Goal: Task Accomplishment & Management: Manage account settings

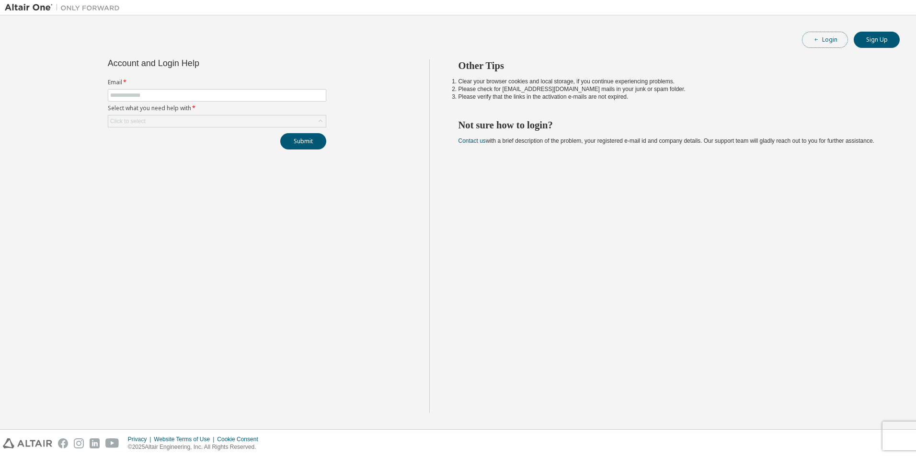
click at [827, 40] on button "Login" at bounding box center [825, 40] width 46 height 16
click at [191, 94] on input "text" at bounding box center [217, 96] width 214 height 8
type input "**********"
click at [204, 119] on div "Click to select" at bounding box center [217, 120] width 218 height 11
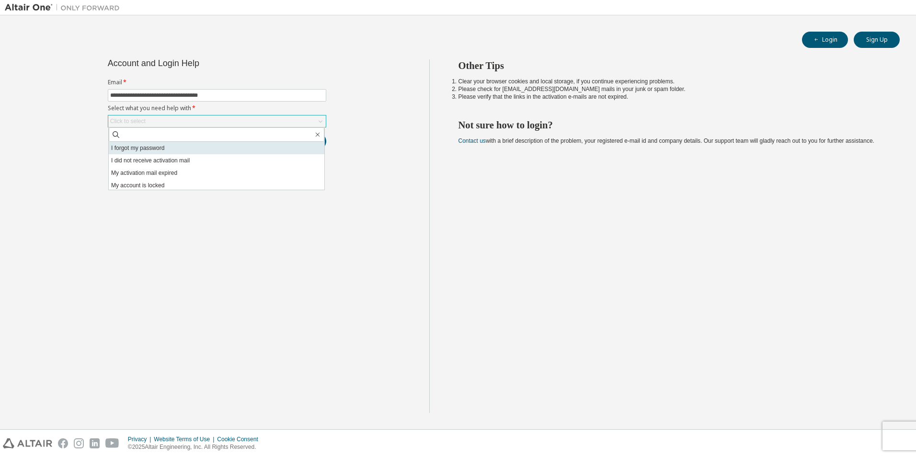
click at [159, 151] on li "I forgot my password" at bounding box center [217, 148] width 216 height 12
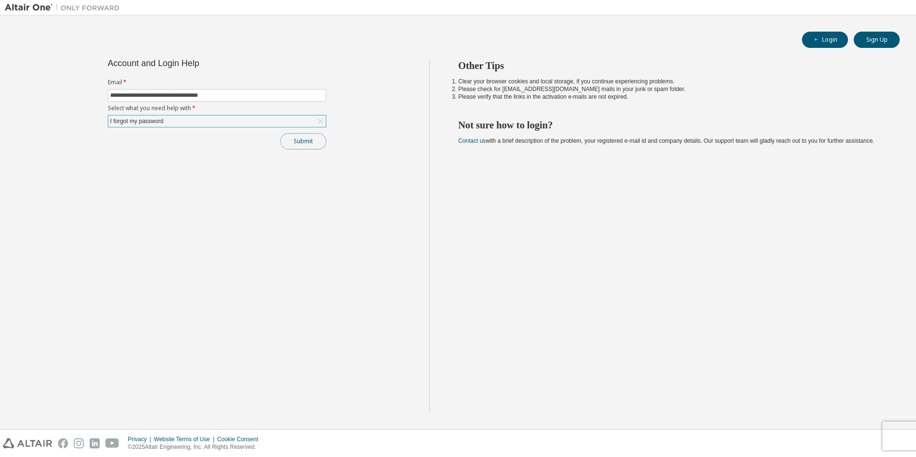
click at [294, 140] on button "Submit" at bounding box center [303, 141] width 46 height 16
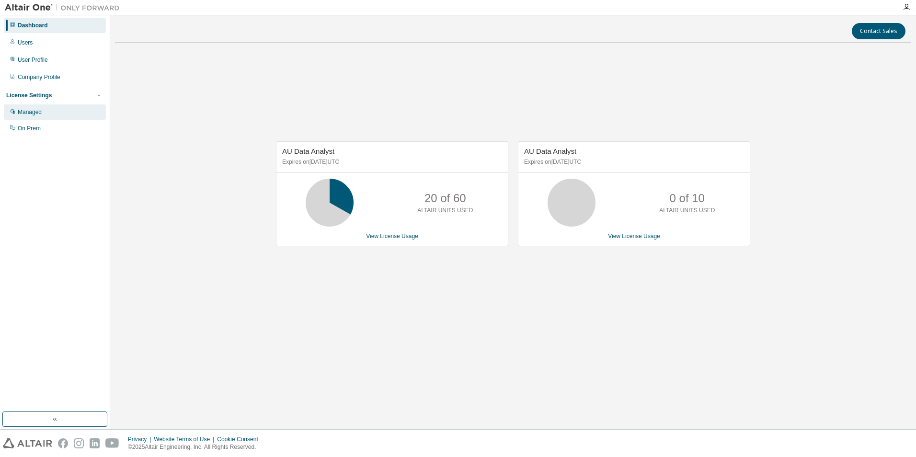
click at [33, 115] on div "Managed" at bounding box center [30, 112] width 24 height 8
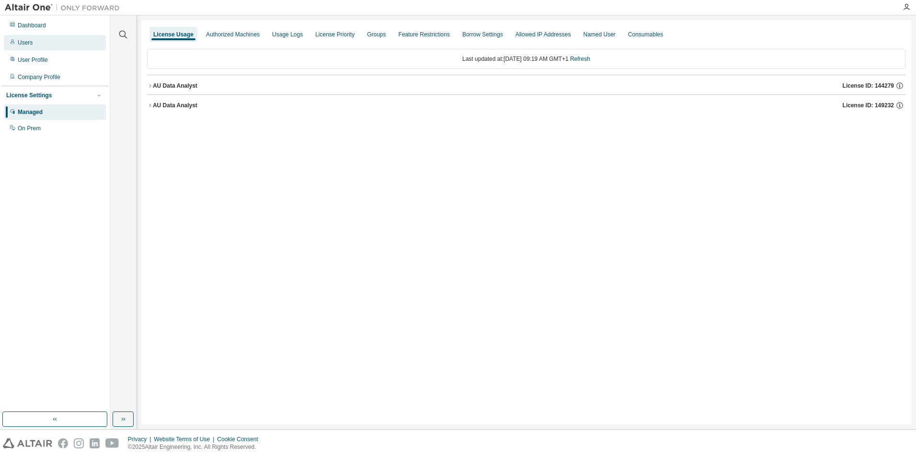
click at [26, 44] on div "Users" at bounding box center [25, 43] width 15 height 8
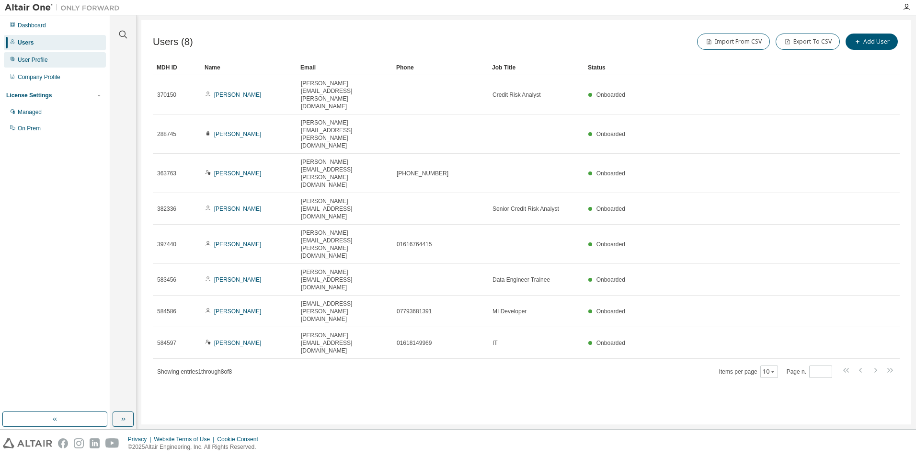
drag, startPoint x: 27, startPoint y: 45, endPoint x: 27, endPoint y: 62, distance: 16.8
click at [27, 62] on div "User Profile" at bounding box center [33, 60] width 30 height 8
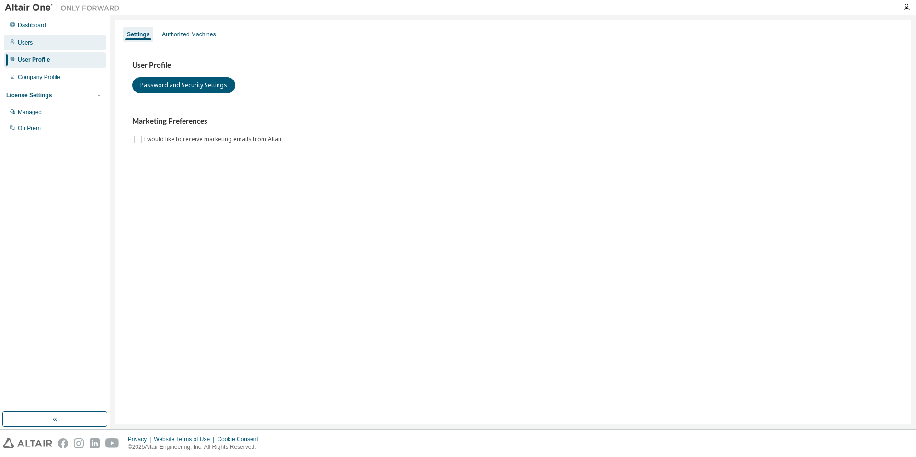
click at [38, 42] on div "Users" at bounding box center [55, 42] width 102 height 15
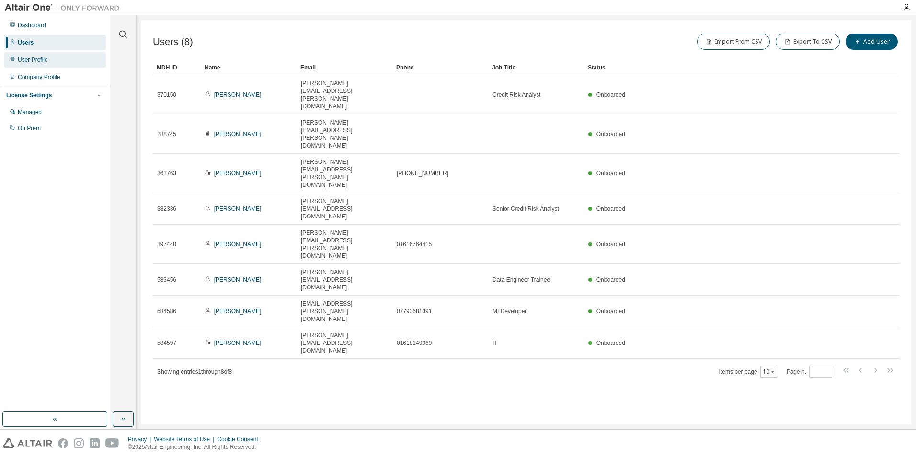
click at [24, 63] on div "User Profile" at bounding box center [33, 60] width 30 height 8
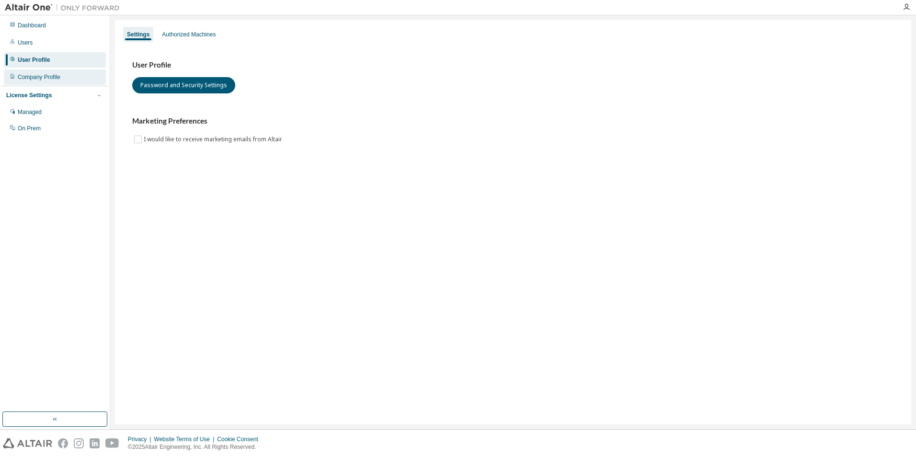
click at [28, 77] on div "Company Profile" at bounding box center [39, 77] width 43 height 8
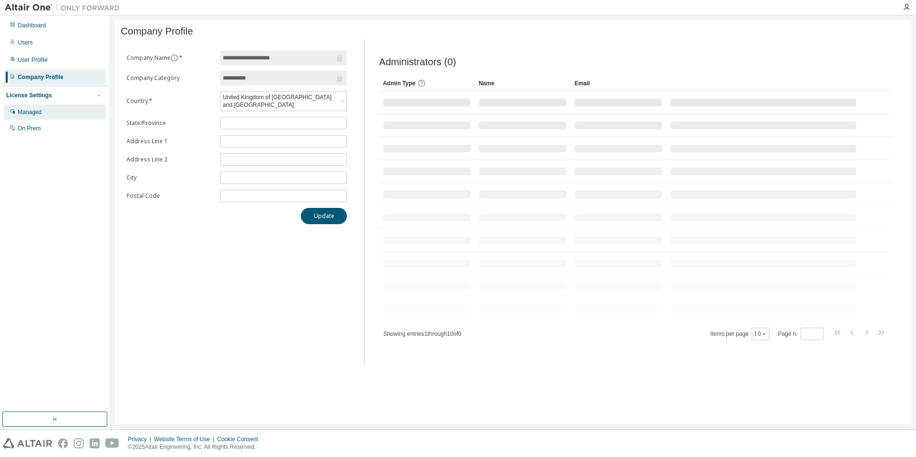
click at [22, 111] on div "Managed" at bounding box center [30, 112] width 24 height 8
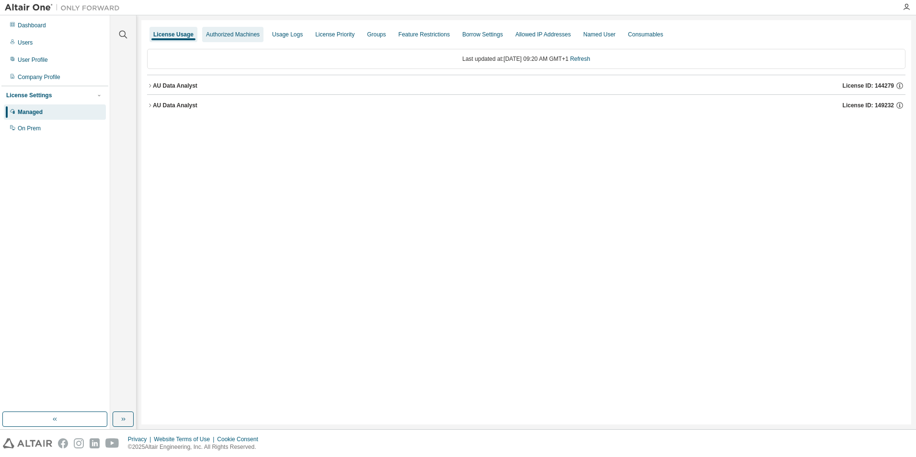
click at [230, 35] on div "Authorized Machines" at bounding box center [233, 35] width 54 height 8
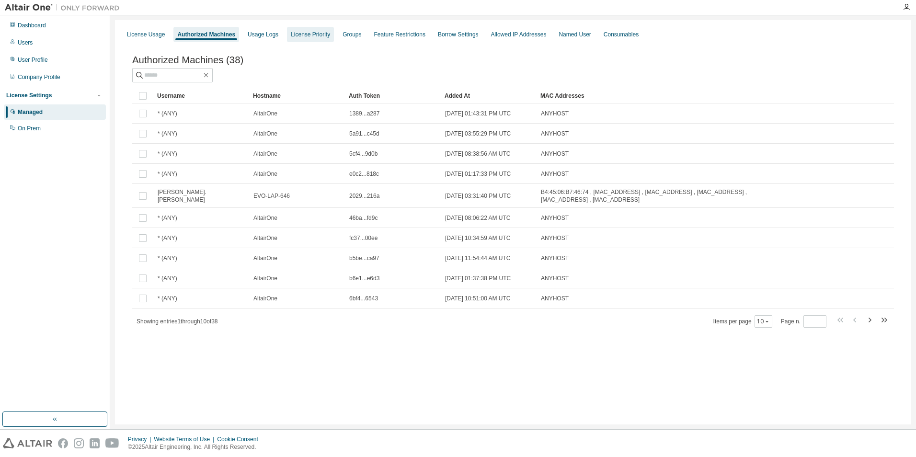
click at [319, 32] on div "License Priority" at bounding box center [310, 35] width 39 height 8
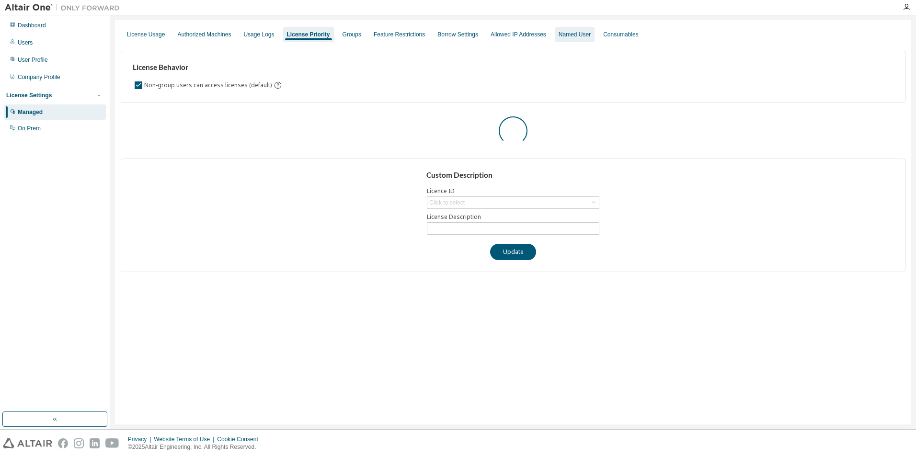
click at [564, 37] on div "Named User" at bounding box center [575, 35] width 32 height 8
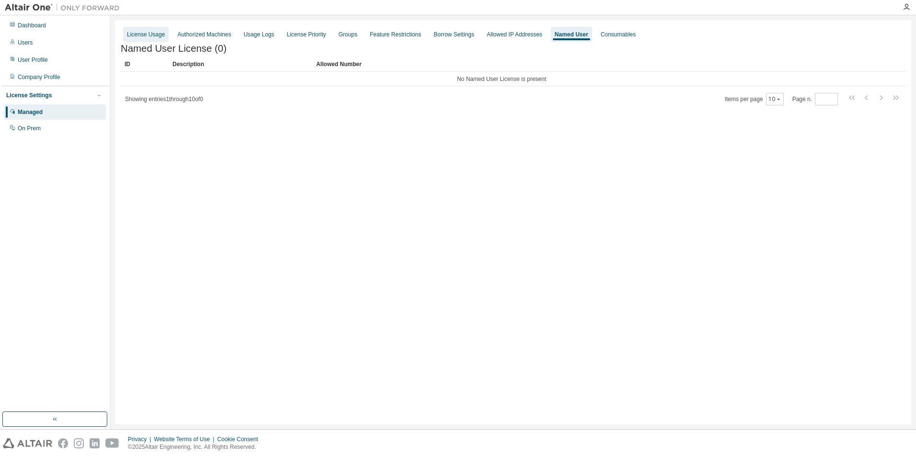
click at [156, 42] on div "License Usage" at bounding box center [146, 34] width 46 height 15
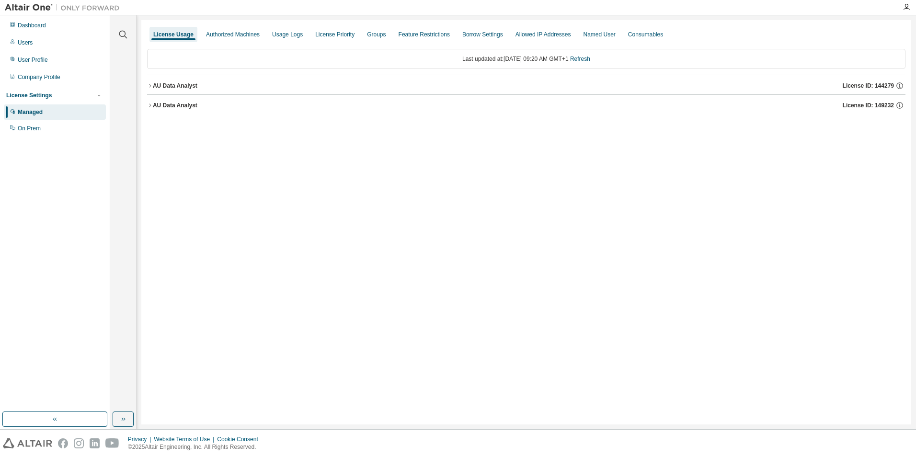
click at [151, 83] on icon "button" at bounding box center [150, 86] width 6 height 6
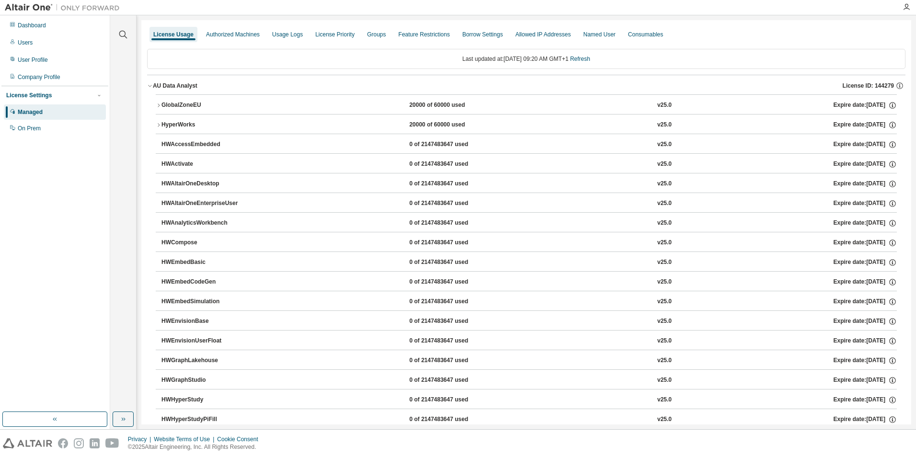
drag, startPoint x: 886, startPoint y: 0, endPoint x: 679, endPoint y: 11, distance: 207.8
click at [679, 11] on div at bounding box center [511, 7] width 772 height 15
drag, startPoint x: 911, startPoint y: 0, endPoint x: 674, endPoint y: 31, distance: 238.7
click at [658, 31] on div "License Usage Authorized Machines Usage Logs License Priority Groups Feature Re…" at bounding box center [526, 34] width 759 height 17
click at [909, 10] on icon "button" at bounding box center [907, 7] width 8 height 8
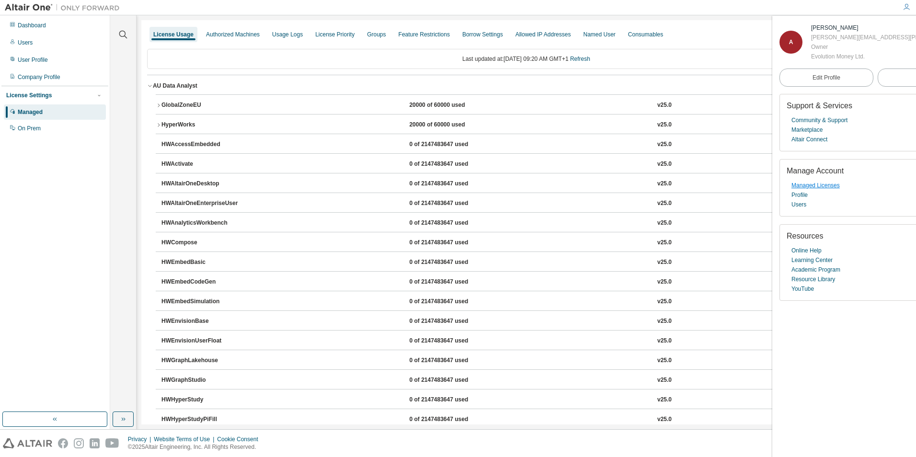
click at [819, 190] on link "Managed Licenses" at bounding box center [816, 186] width 48 height 10
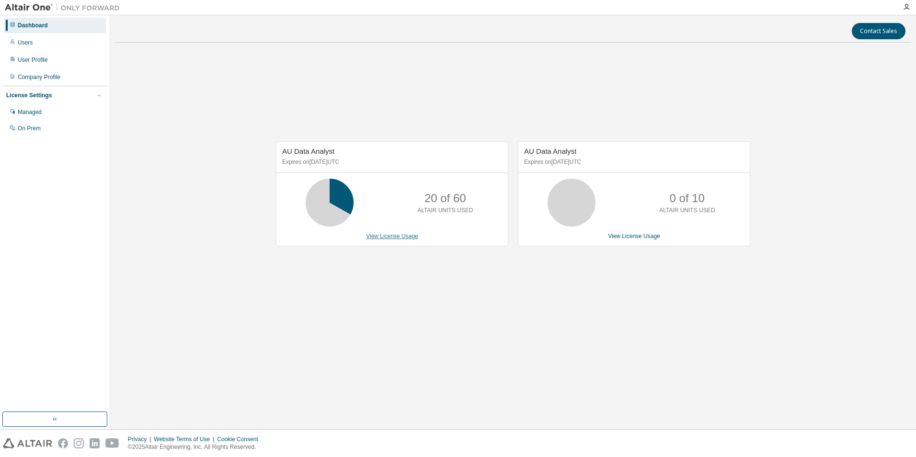
click at [392, 238] on link "View License Usage" at bounding box center [392, 236] width 52 height 7
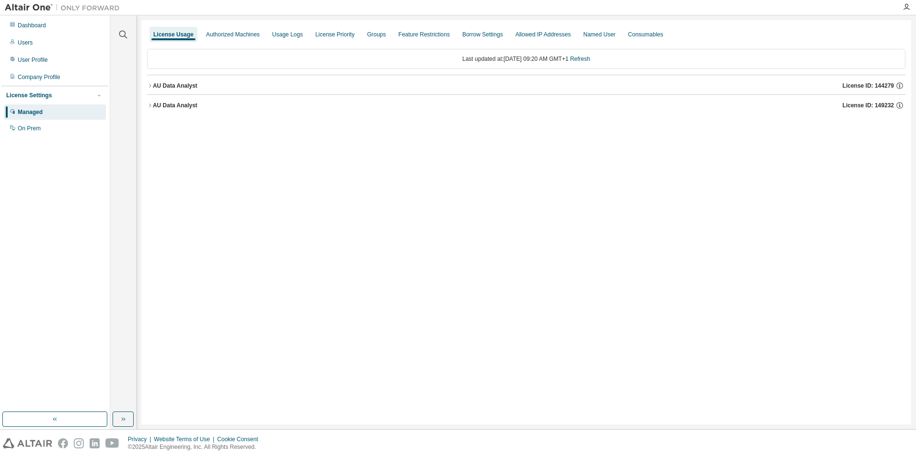
click at [184, 104] on div "AU Data Analyst" at bounding box center [175, 106] width 45 height 8
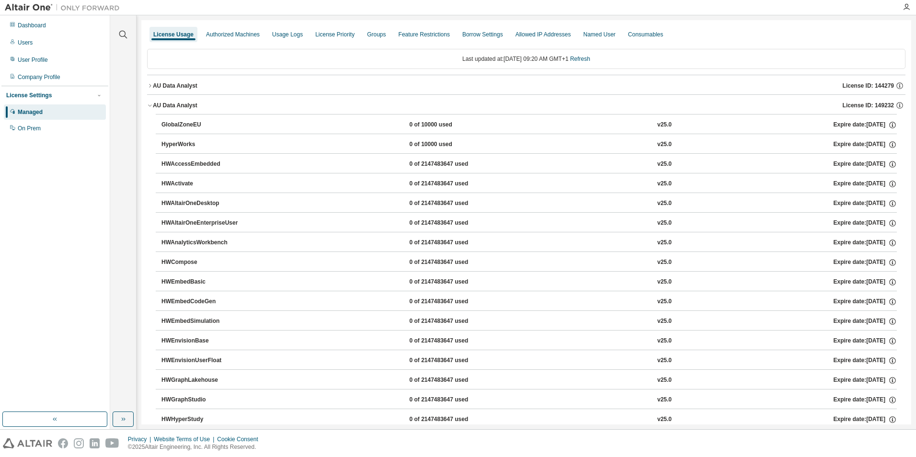
click at [174, 83] on div "AU Data Analyst" at bounding box center [175, 86] width 45 height 8
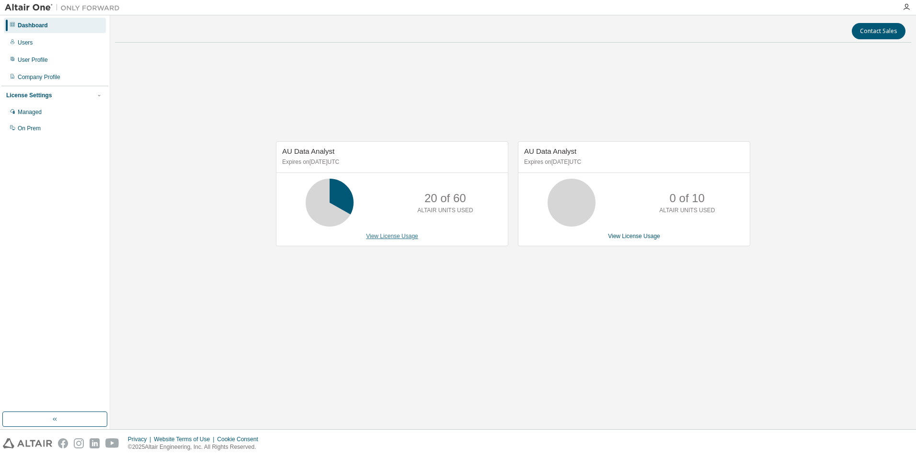
click at [384, 237] on link "View License Usage" at bounding box center [392, 236] width 52 height 7
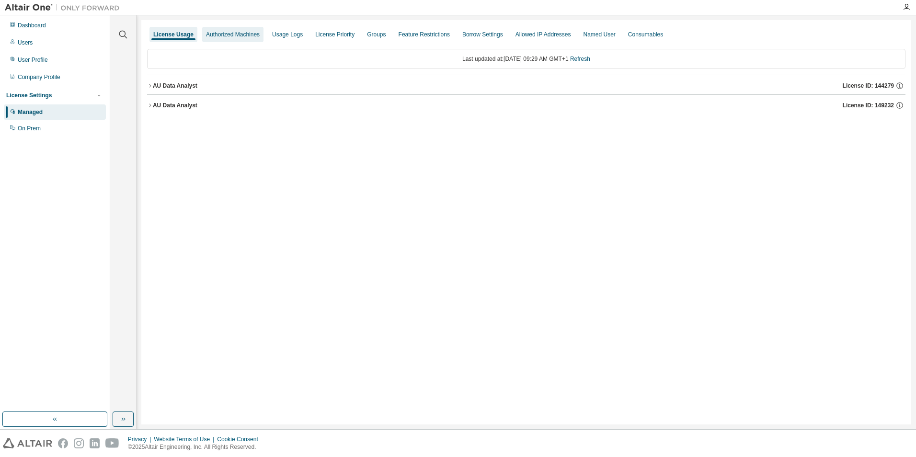
click at [241, 40] on div "Authorized Machines" at bounding box center [232, 34] width 61 height 15
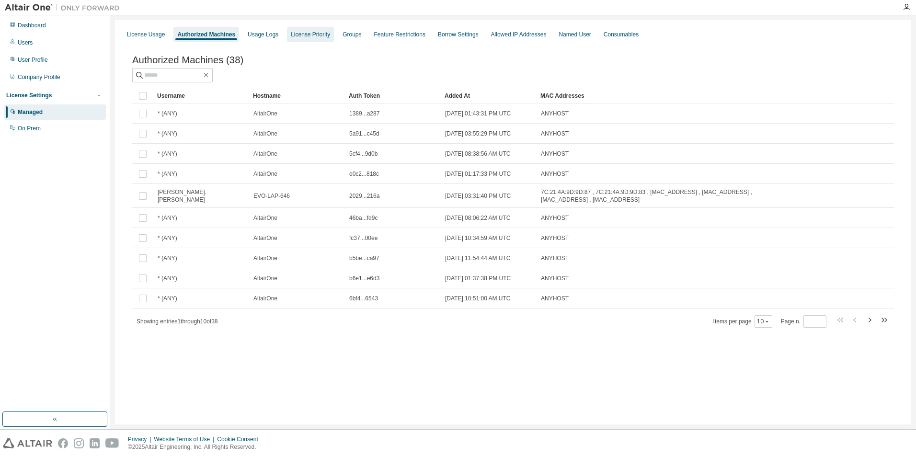
click at [301, 39] on div "License Priority" at bounding box center [310, 34] width 47 height 15
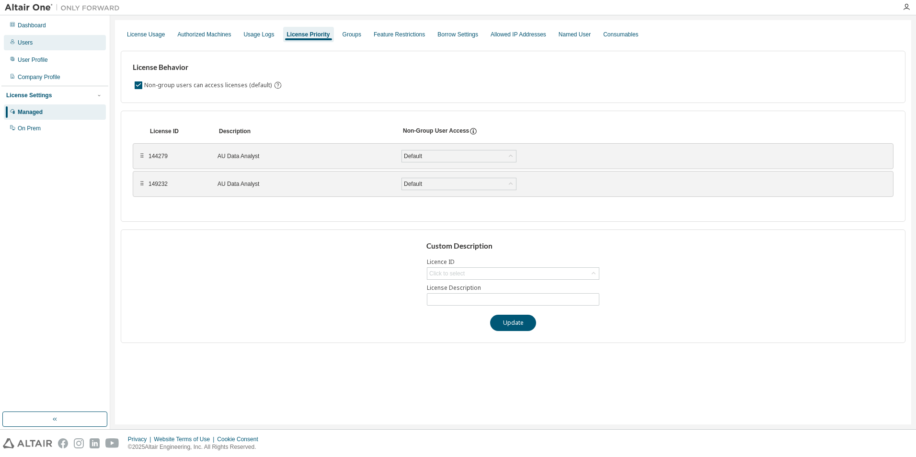
click at [45, 47] on div "Users" at bounding box center [55, 42] width 102 height 15
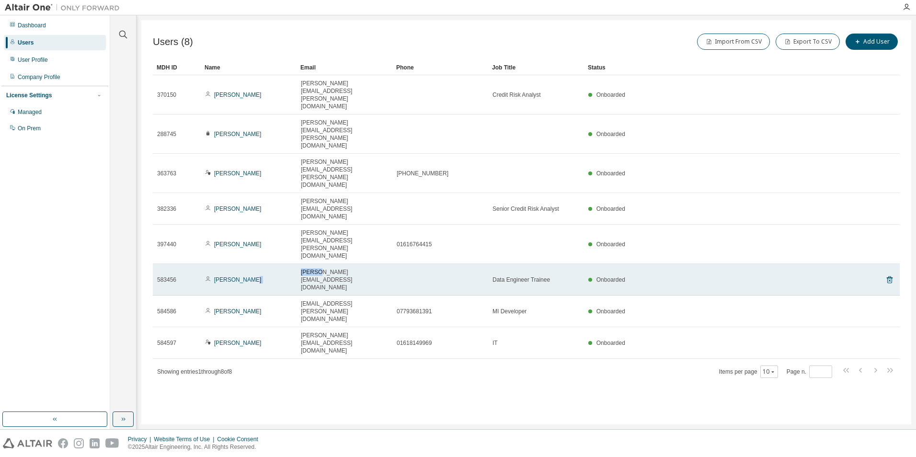
drag, startPoint x: 318, startPoint y: 163, endPoint x: 278, endPoint y: 171, distance: 40.5
click at [278, 264] on tr "583456 John Masbate john.masbate@evolutionmoney.co.uk Data Engineer Trainee Onb…" at bounding box center [526, 280] width 747 height 32
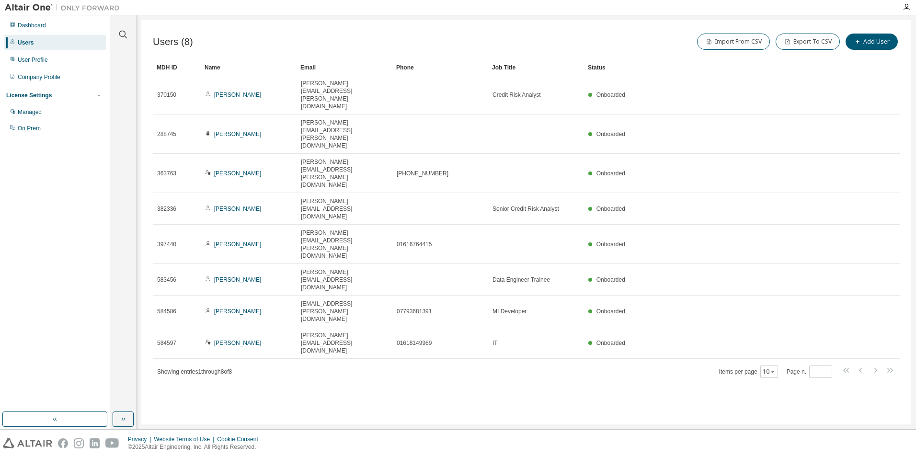
drag, startPoint x: 278, startPoint y: 171, endPoint x: 285, endPoint y: 234, distance: 63.6
click at [285, 234] on div "Users (8) Import From CSV Export To CSV Add User Clear Load Save Save As Field …" at bounding box center [526, 222] width 770 height 404
click at [93, 113] on div "Managed" at bounding box center [55, 111] width 102 height 15
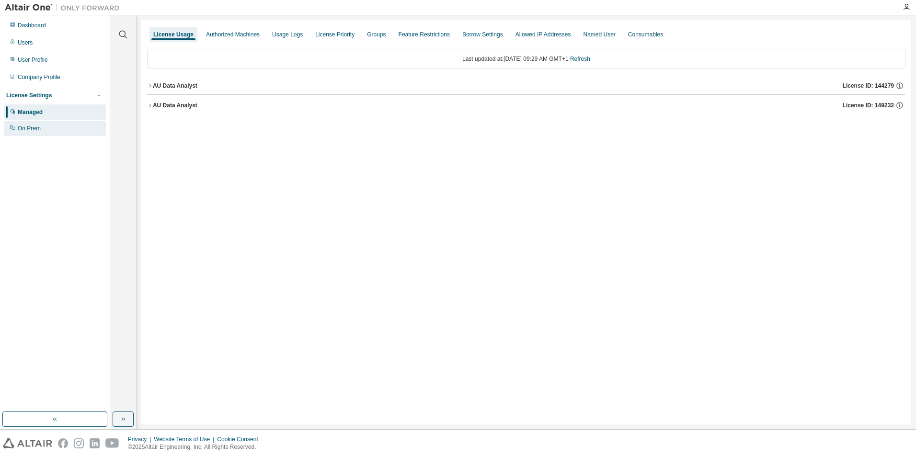
click at [92, 125] on div "On Prem" at bounding box center [55, 128] width 102 height 15
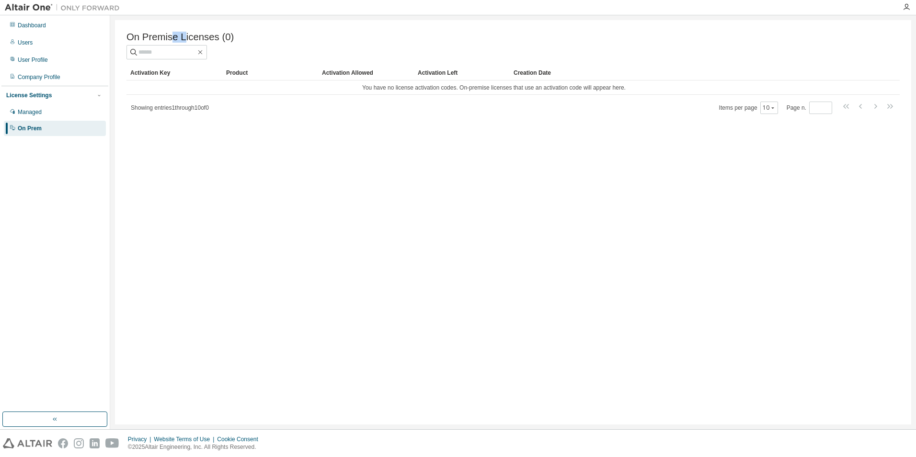
drag, startPoint x: 169, startPoint y: 43, endPoint x: 184, endPoint y: 44, distance: 14.9
click at [184, 43] on span "On Premise Licenses (0)" at bounding box center [179, 37] width 107 height 11
click at [232, 131] on div "On Premise Licenses (0) Clear Load Save Save As Field Operator Value Select fil…" at bounding box center [513, 222] width 796 height 404
click at [84, 115] on div "Managed" at bounding box center [55, 111] width 102 height 15
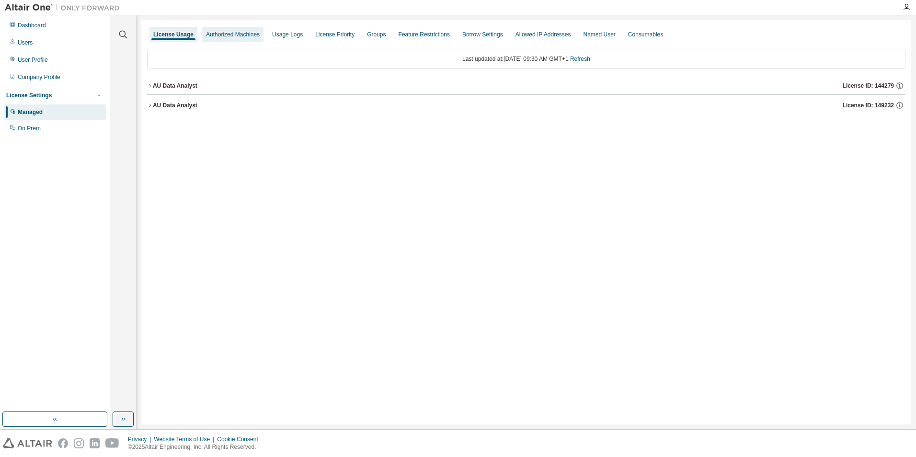
click at [237, 35] on div "Authorized Machines" at bounding box center [233, 35] width 54 height 8
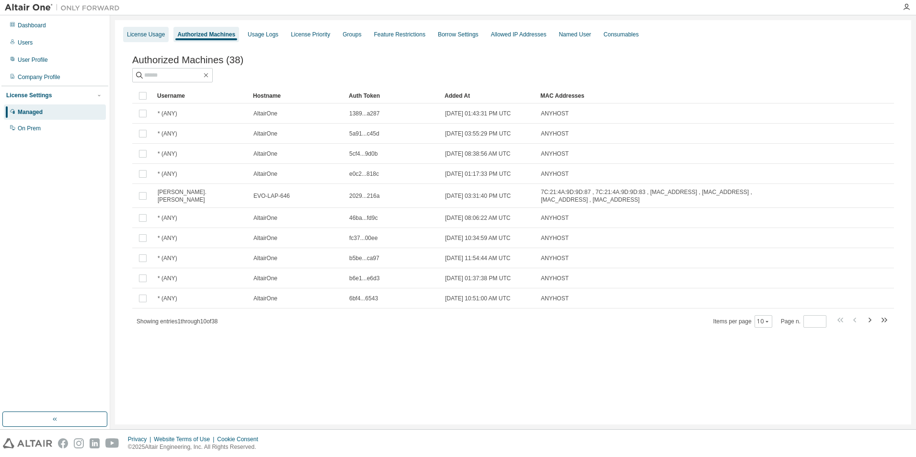
click at [159, 37] on div "License Usage" at bounding box center [146, 35] width 38 height 8
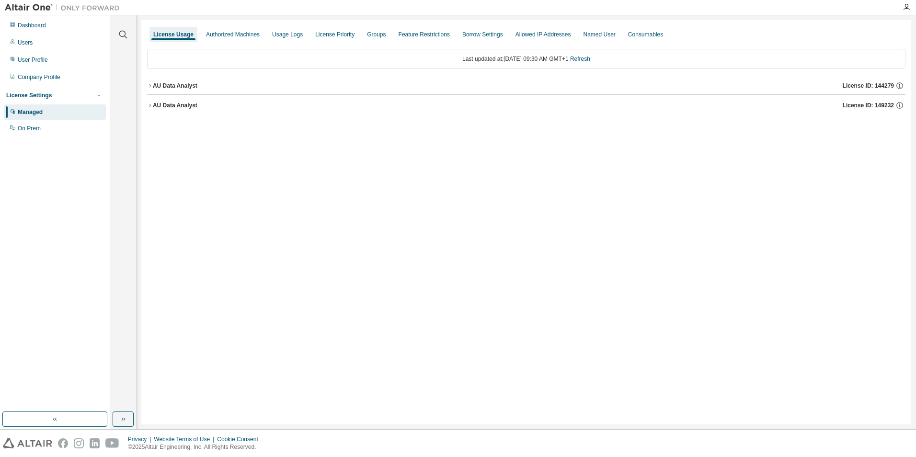
click at [174, 80] on button "AU Data Analyst License ID: 144279" at bounding box center [526, 85] width 759 height 21
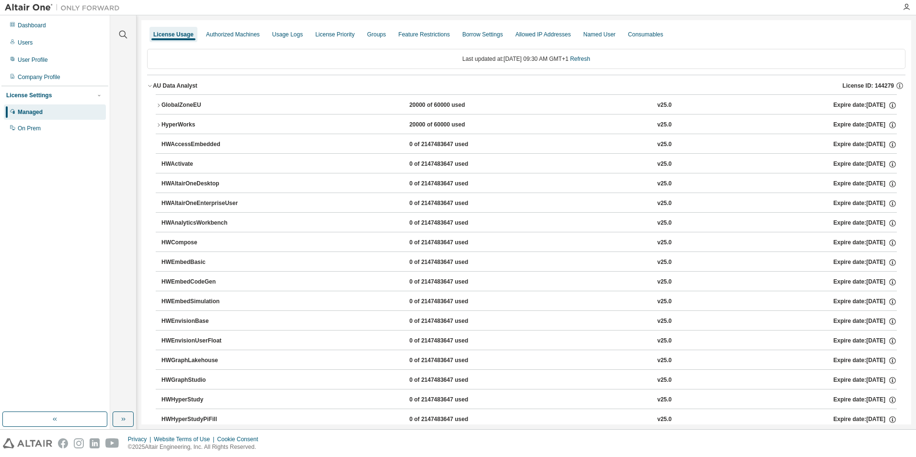
click at [184, 82] on div "AU Data Analyst" at bounding box center [175, 86] width 45 height 8
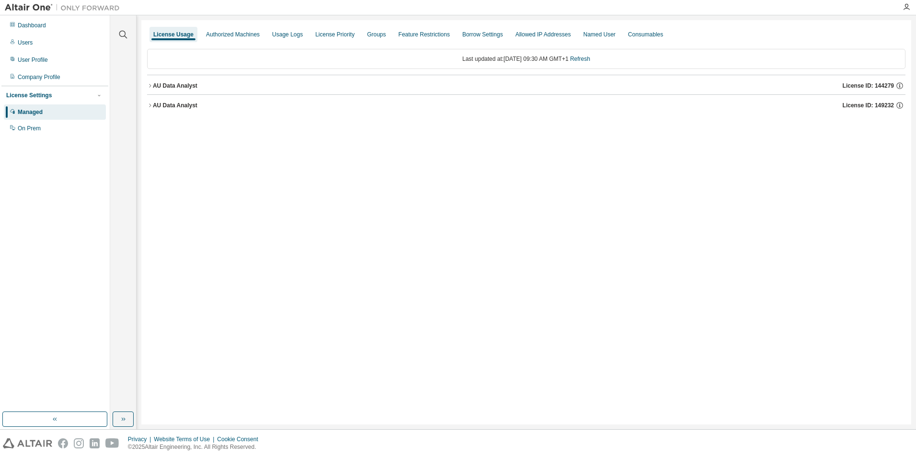
click at [201, 82] on div "AU Data Analyst License ID: 144279" at bounding box center [529, 85] width 753 height 9
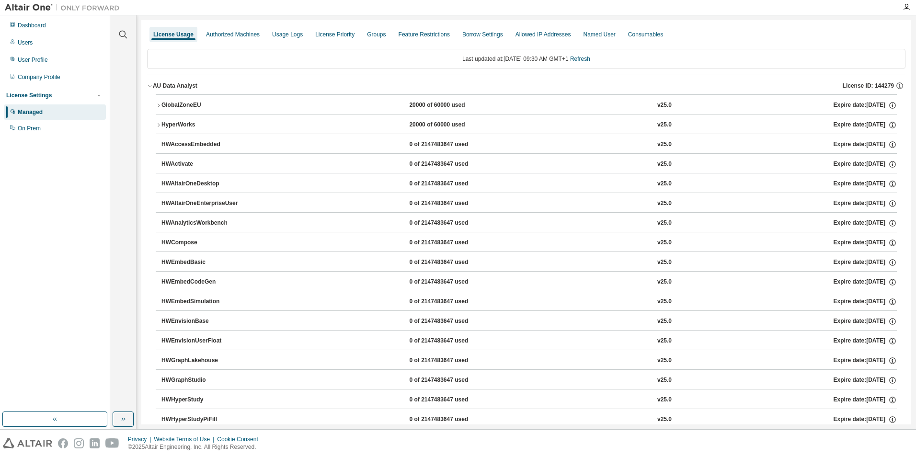
click at [191, 87] on div "AU Data Analyst" at bounding box center [175, 86] width 45 height 8
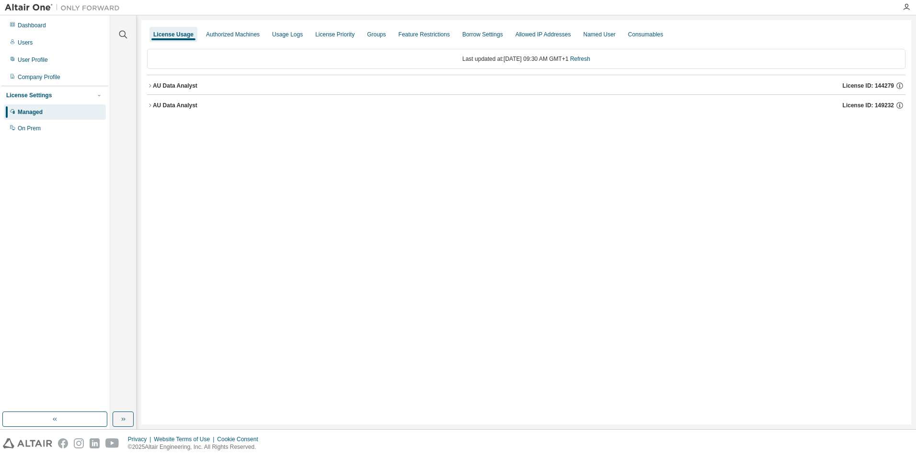
click at [887, 100] on button "AU Data Analyst License ID: 149232" at bounding box center [526, 105] width 759 height 21
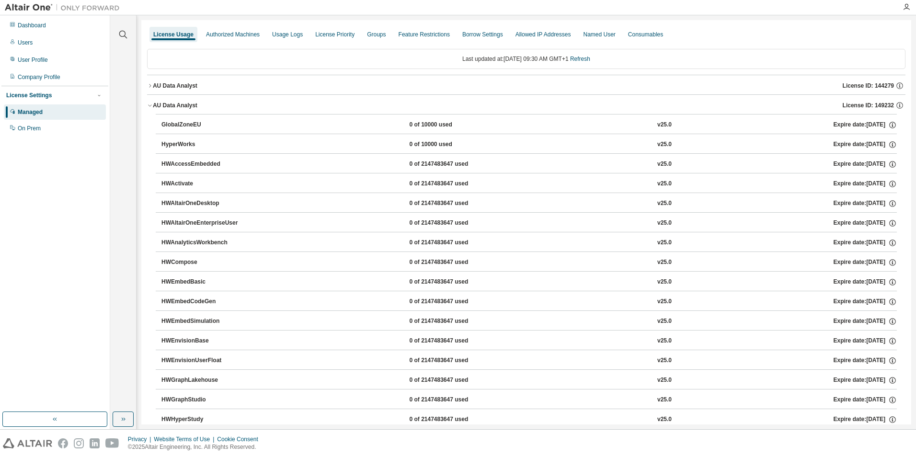
click at [202, 109] on div "AU Data Analyst License ID: 149232" at bounding box center [529, 105] width 753 height 9
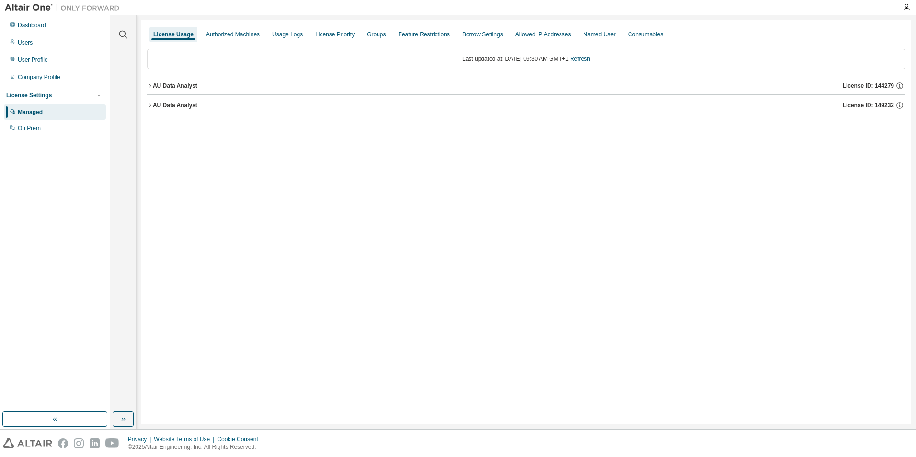
drag, startPoint x: 904, startPoint y: 0, endPoint x: 658, endPoint y: 113, distance: 270.4
click at [655, 115] on div "Last updated at: Mon 2025-09-01 09:30 AM GMT+1 Refresh AU Data Analyst License …" at bounding box center [526, 82] width 759 height 79
click at [907, 7] on icon "button" at bounding box center [907, 7] width 8 height 8
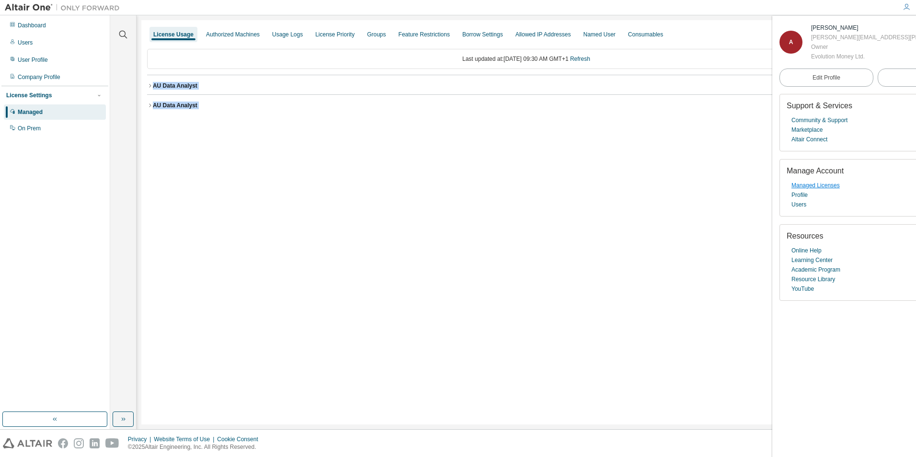
click at [809, 190] on link "Managed Licenses" at bounding box center [816, 186] width 48 height 10
